Goal: Information Seeking & Learning: Learn about a topic

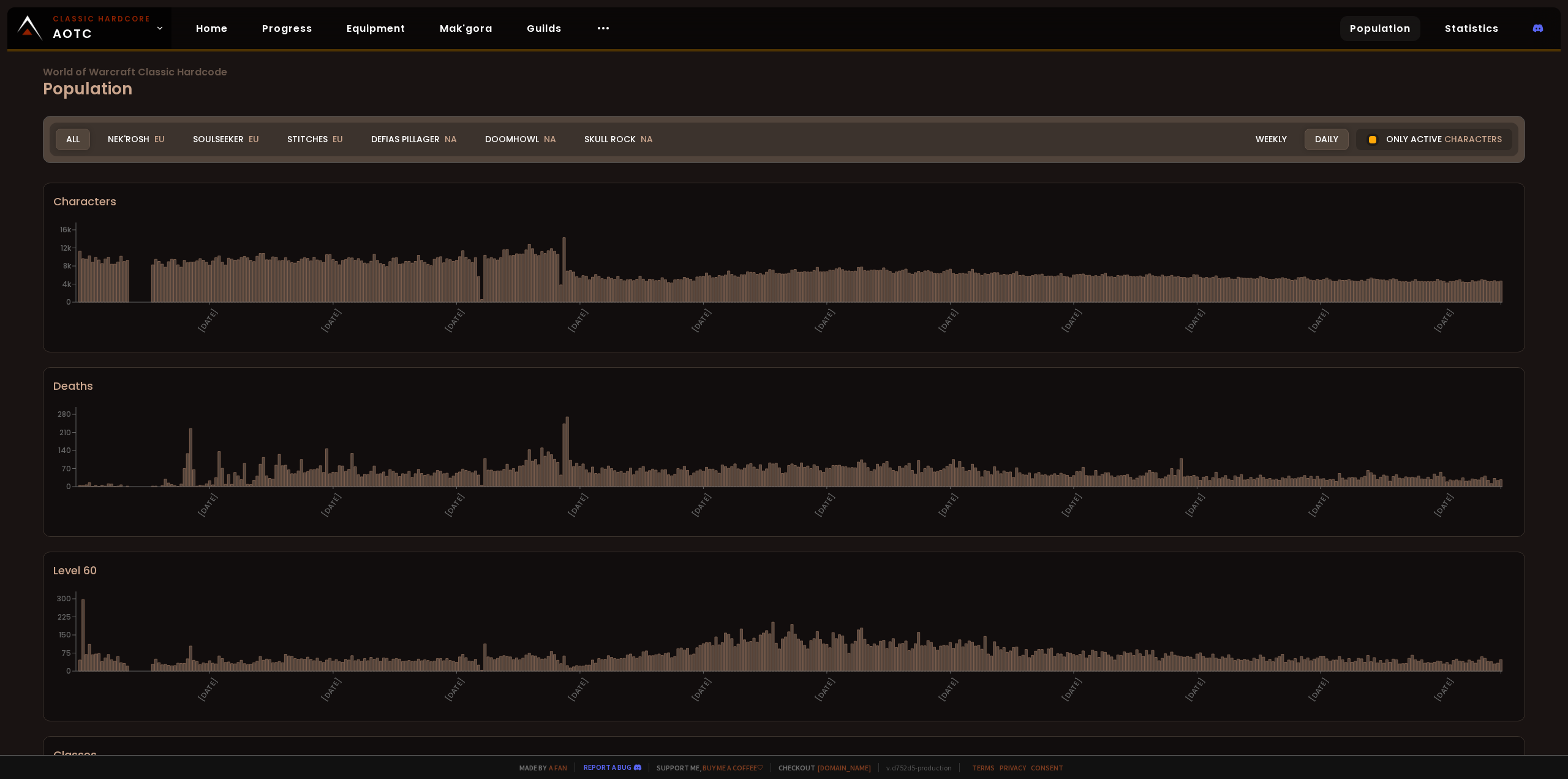
click at [302, 99] on h1 "World of Warcraft Classic Hardcode Population" at bounding box center [784, 85] width 1482 height 33
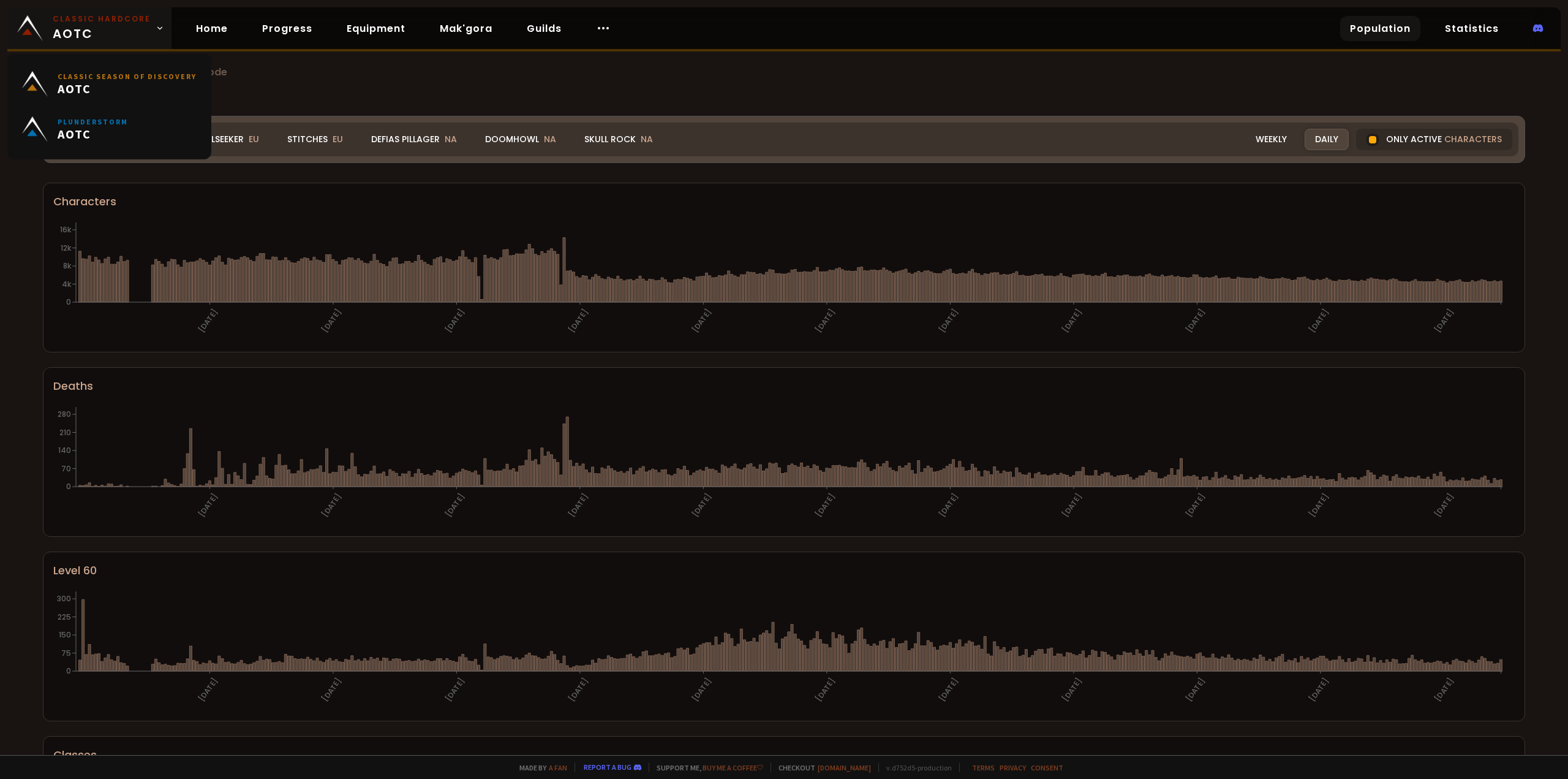
click at [156, 31] on icon at bounding box center [160, 28] width 9 height 9
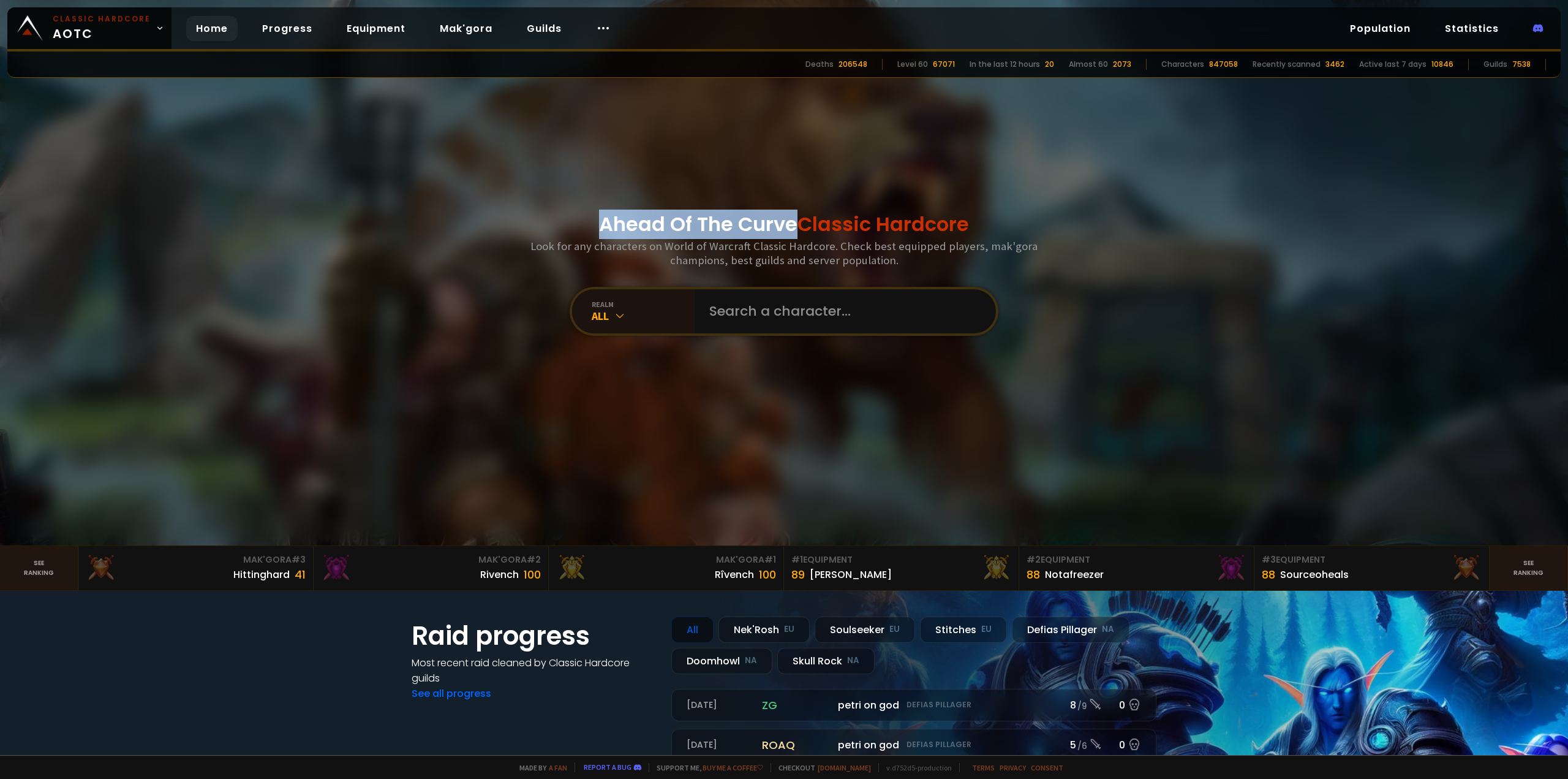
drag, startPoint x: 587, startPoint y: 218, endPoint x: 786, endPoint y: 227, distance: 199.2
click at [786, 227] on div "Ahead Of The Curve Classic Hardcore Look for any characters on World of Warcraf…" at bounding box center [784, 272] width 738 height 545
click at [794, 251] on h3 "Look for any characters on World of Warcraft Classic Hardcore. Check best equip…" at bounding box center [783, 253] width 517 height 28
